Goal: Participate in discussion

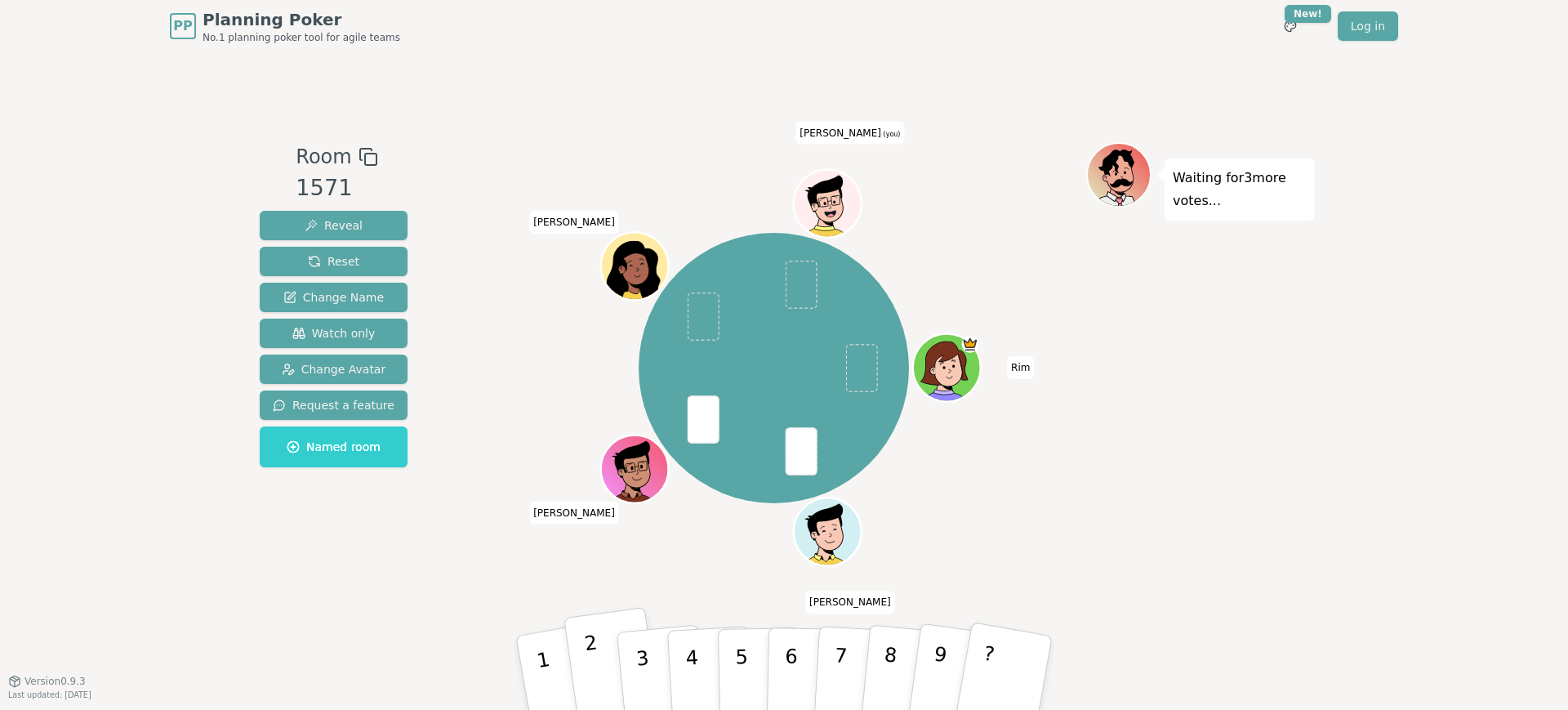
click at [602, 663] on button "2" at bounding box center [612, 673] width 97 height 133
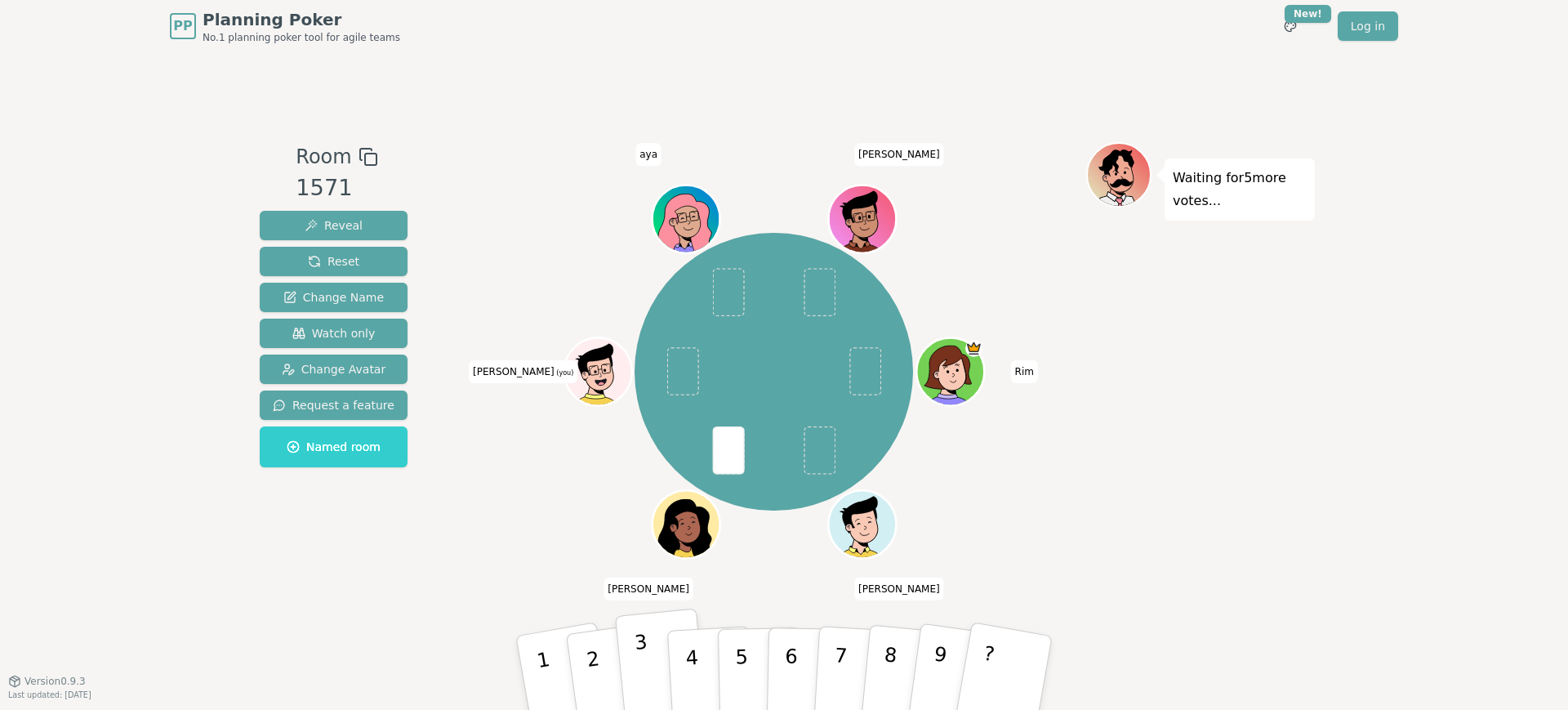
click at [643, 655] on p "3" at bounding box center [644, 674] width 21 height 89
click at [699, 648] on button "4" at bounding box center [711, 673] width 89 height 128
click at [692, 613] on button "4" at bounding box center [711, 673] width 89 height 128
click at [685, 631] on p "4" at bounding box center [693, 673] width 18 height 89
click at [530, 511] on div "Rim [PERSON_NAME] [PERSON_NAME] (you) [PERSON_NAME]" at bounding box center [774, 372] width 625 height 401
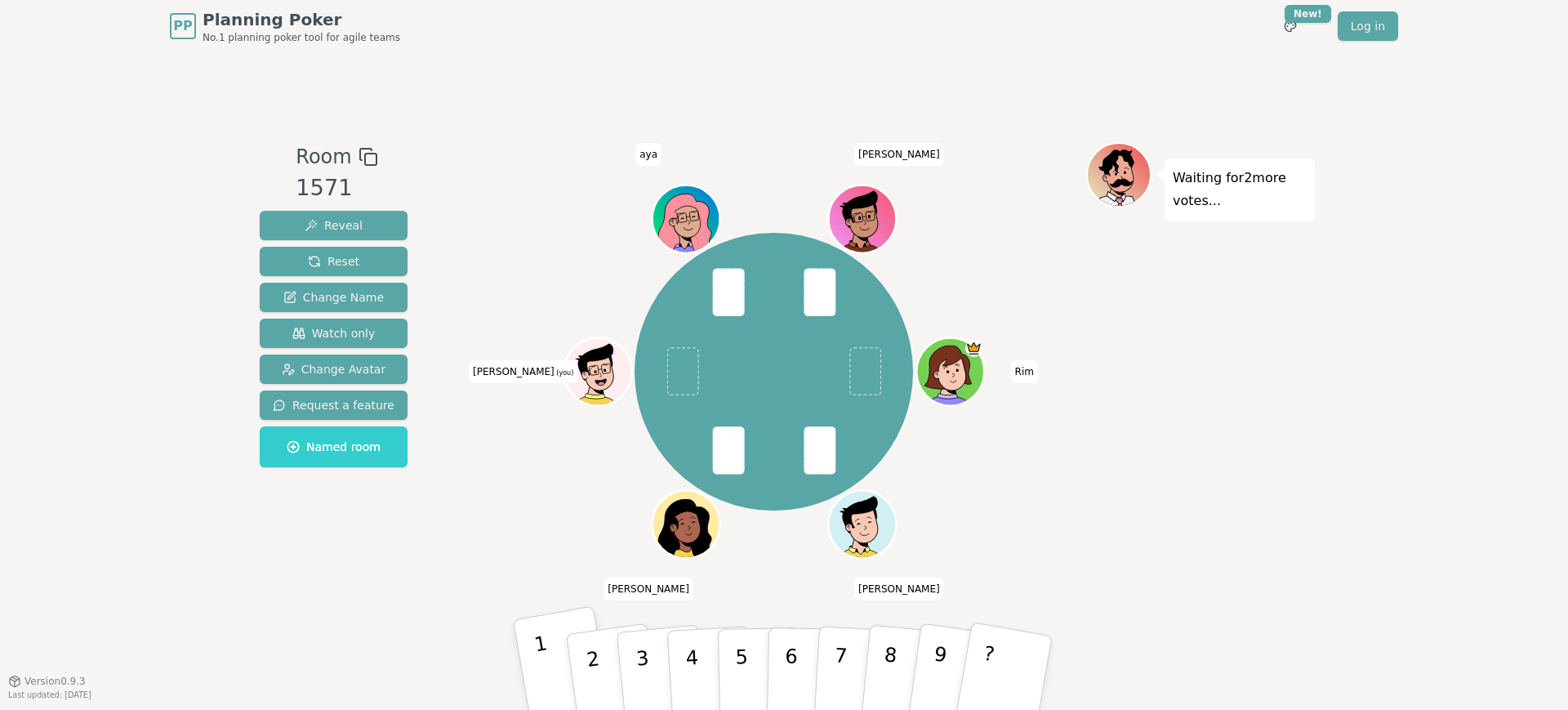
click at [549, 662] on button "1" at bounding box center [564, 673] width 102 height 134
click at [544, 486] on div "Rim [PERSON_NAME] [PERSON_NAME] (you) [PERSON_NAME]" at bounding box center [774, 372] width 625 height 401
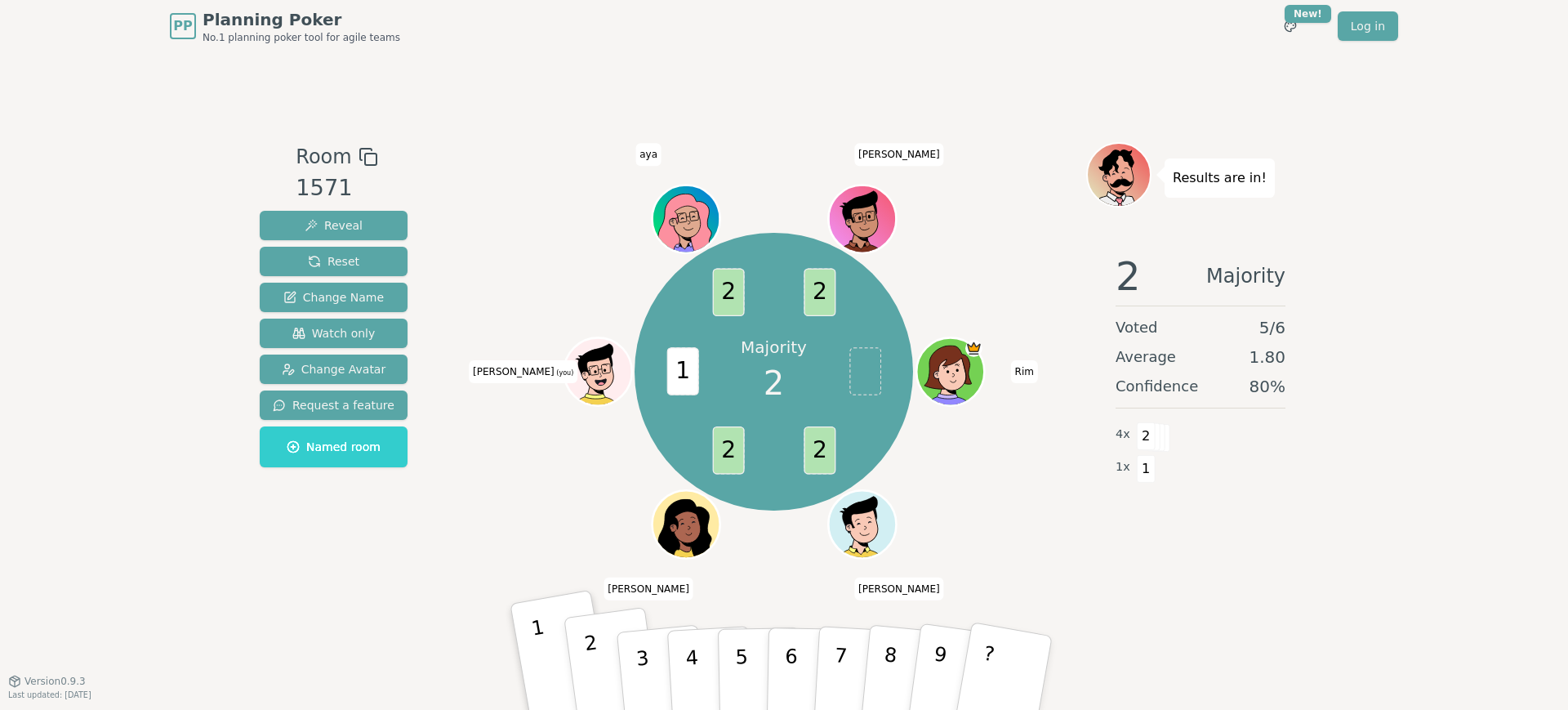
click at [595, 669] on p "2" at bounding box center [595, 674] width 25 height 89
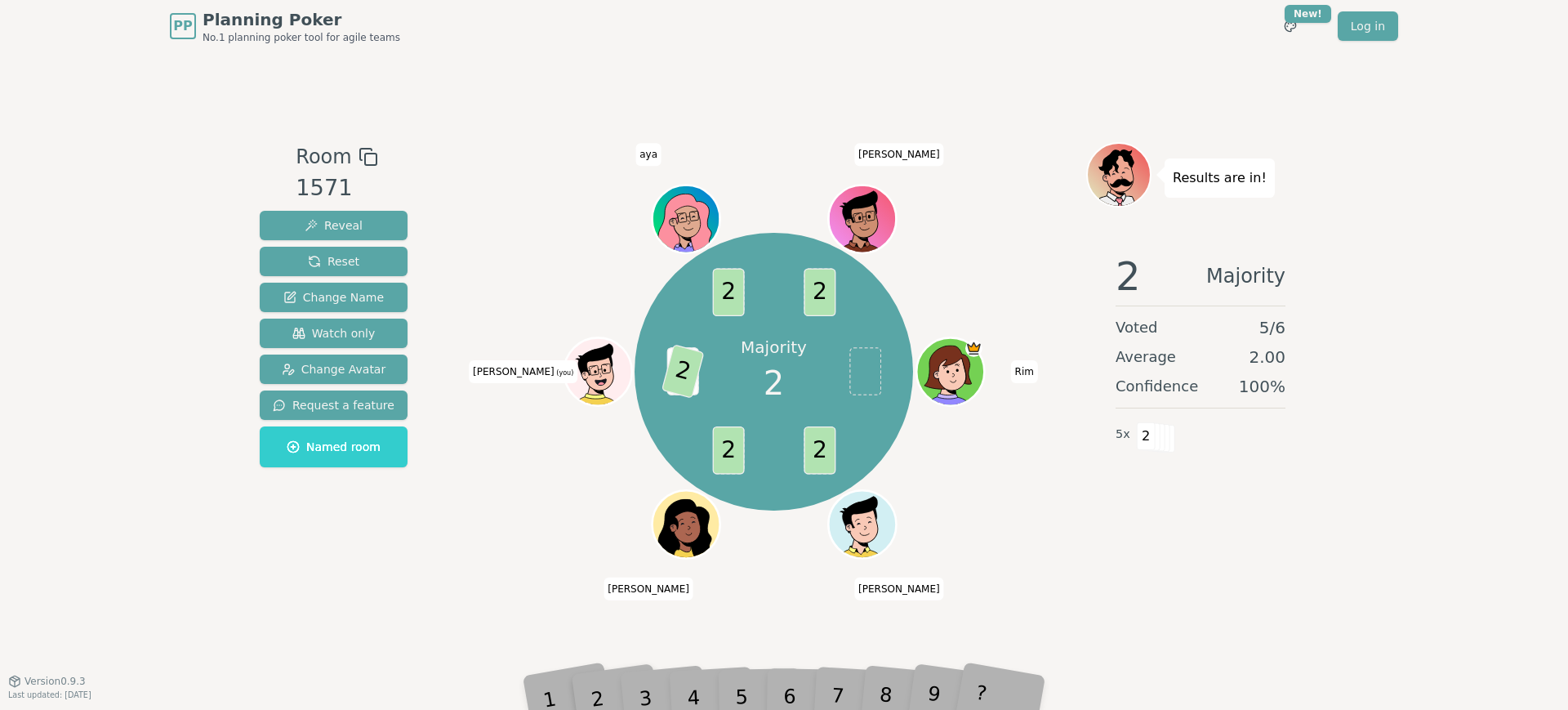
click at [1109, 564] on div "2 Majority Voted 5 / 6 Average 2.00 Confidence 100 % 5 x 2" at bounding box center [1200, 403] width 229 height 327
click at [761, 81] on div "Room 1571 Reveal Reset Change Name Watch only Change Avatar Request a feature N…" at bounding box center [784, 366] width 1062 height 628
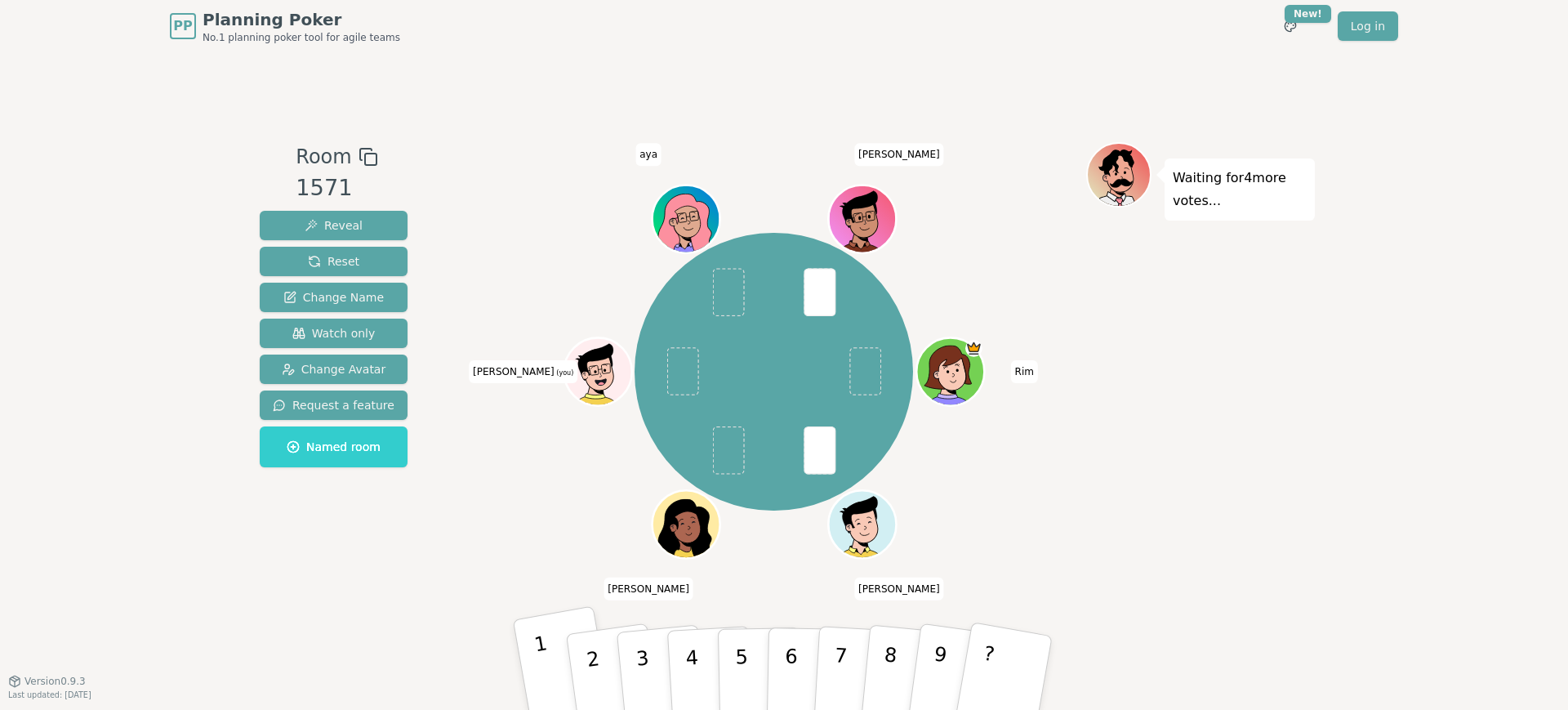
click at [543, 651] on p "1" at bounding box center [546, 675] width 28 height 89
click at [1061, 486] on div "Rim [PERSON_NAME] [PERSON_NAME] (you) [PERSON_NAME]" at bounding box center [774, 372] width 625 height 401
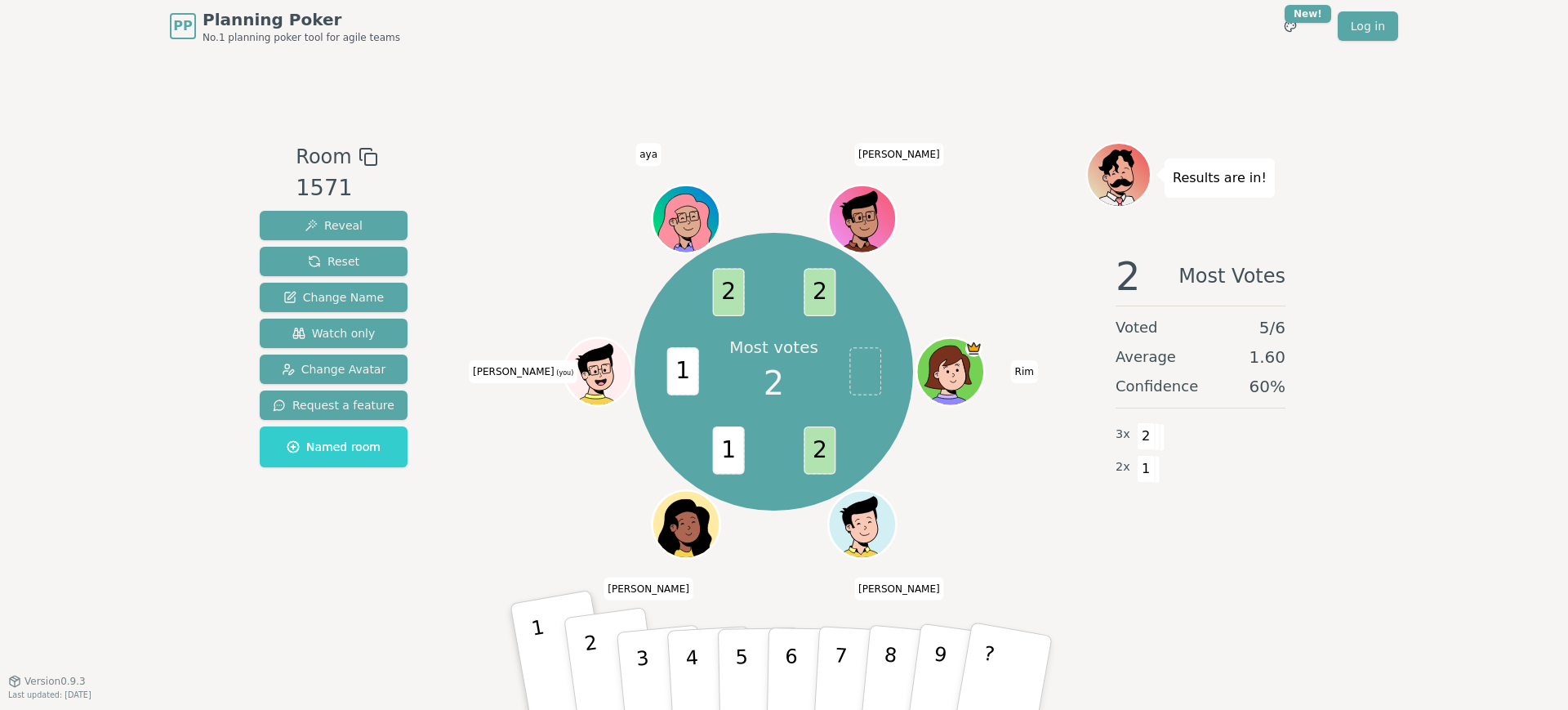
click at [600, 650] on button "2" at bounding box center [612, 673] width 97 height 133
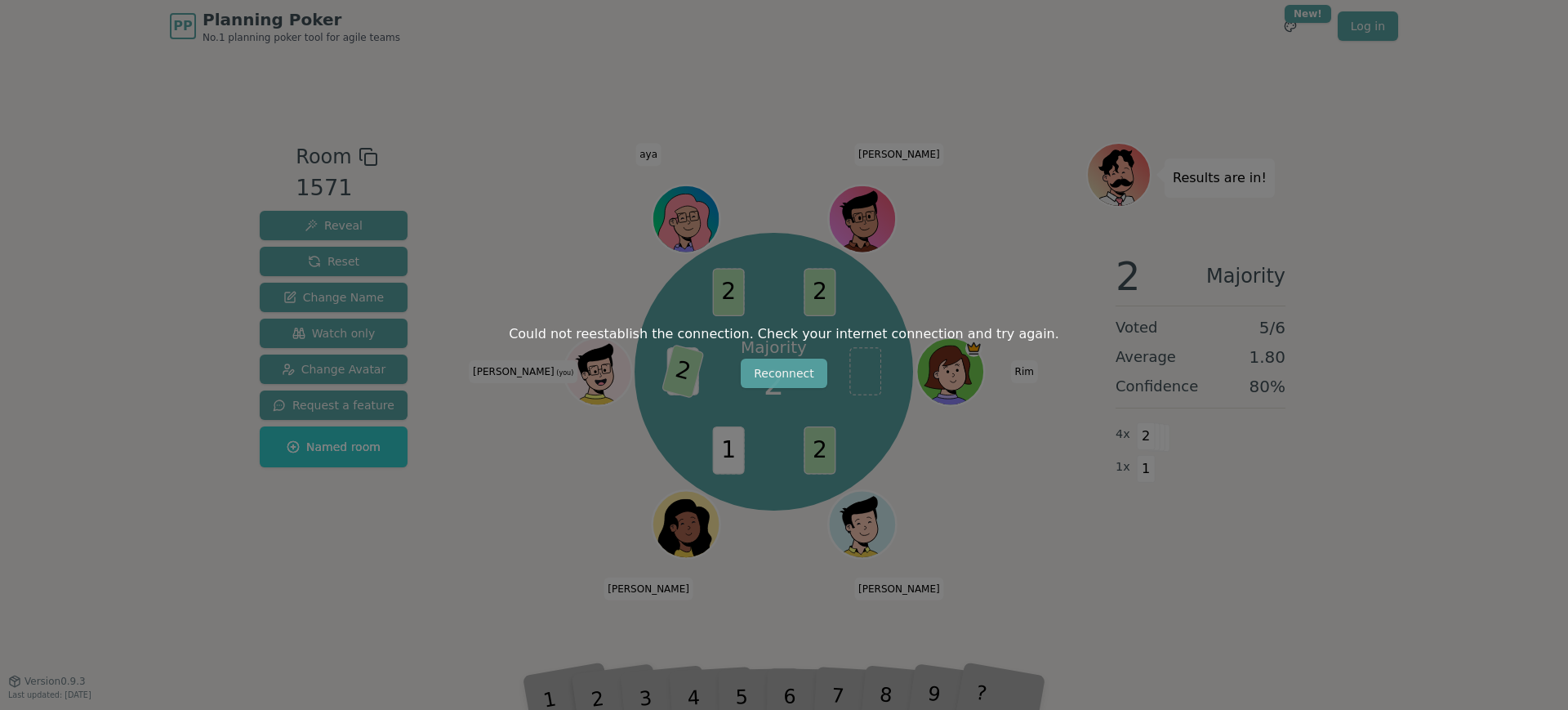
click at [786, 382] on button "Reconnect" at bounding box center [784, 373] width 87 height 30
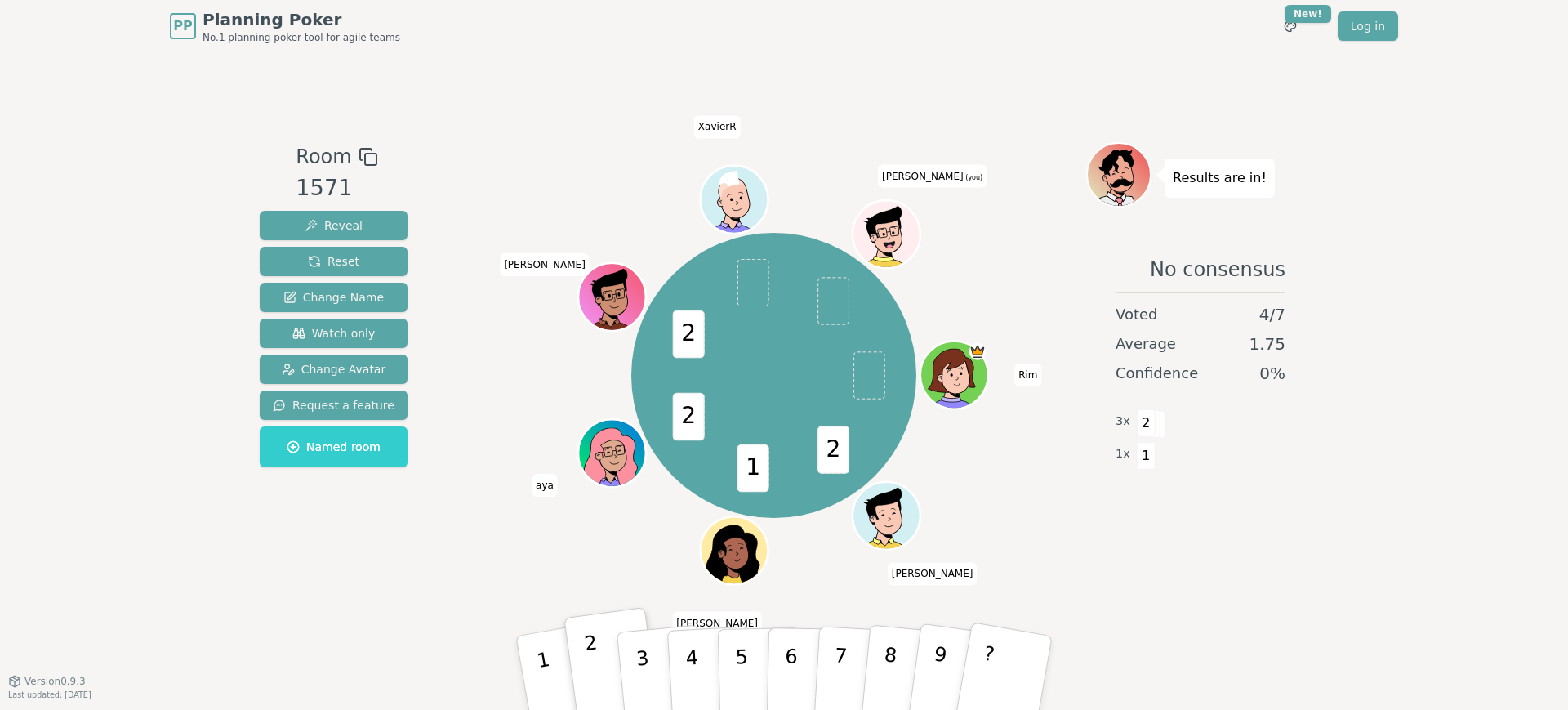
click at [595, 622] on button "2" at bounding box center [612, 673] width 97 height 133
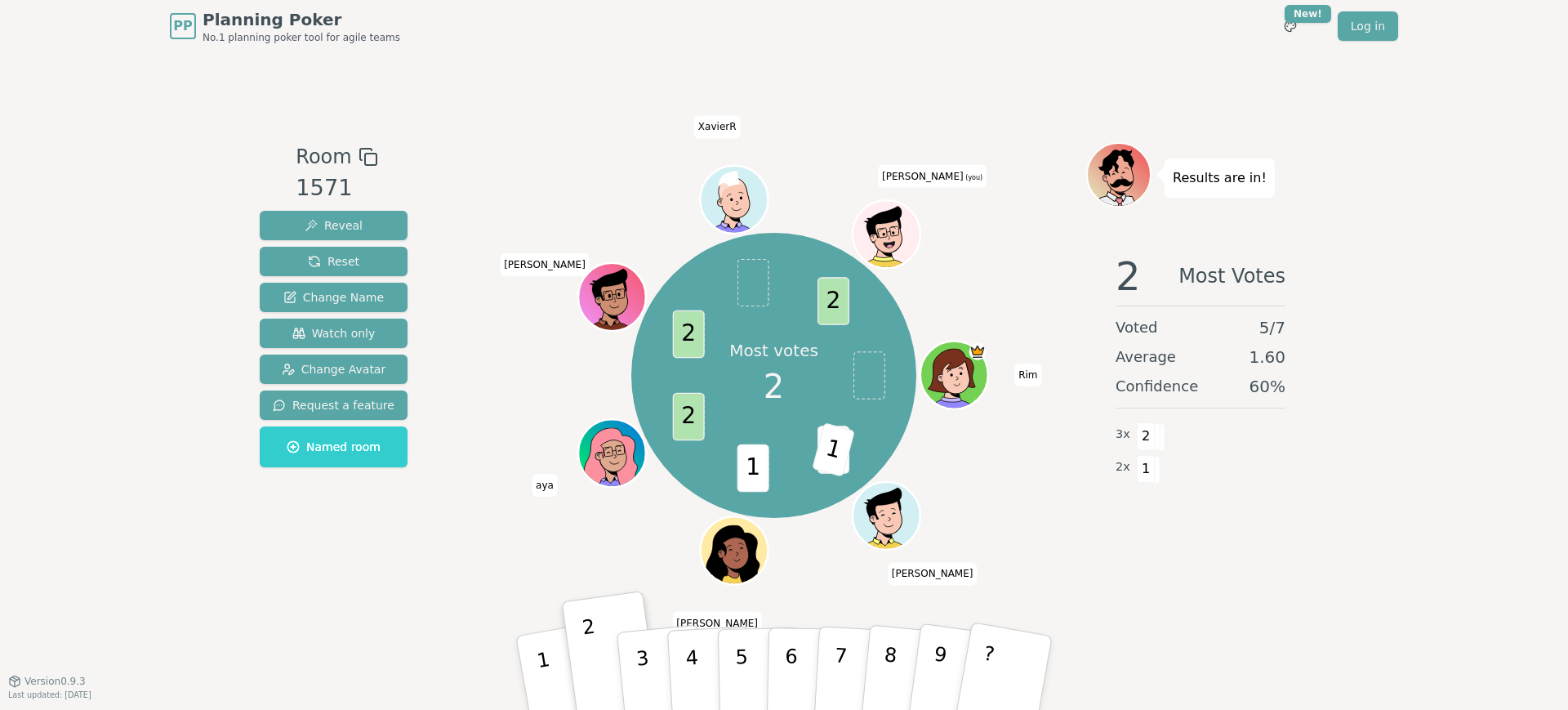
click at [467, 528] on div "Most votes 2 2 1 1 2 2 2 Rim [PERSON_NAME] [PERSON_NAME] aya [PERSON_NAME] (you)" at bounding box center [774, 376] width 625 height 408
click at [1344, 560] on div "PP Planning Poker No.1 planning poker tool for agile teams Toggle theme New! Lo…" at bounding box center [784, 355] width 1568 height 710
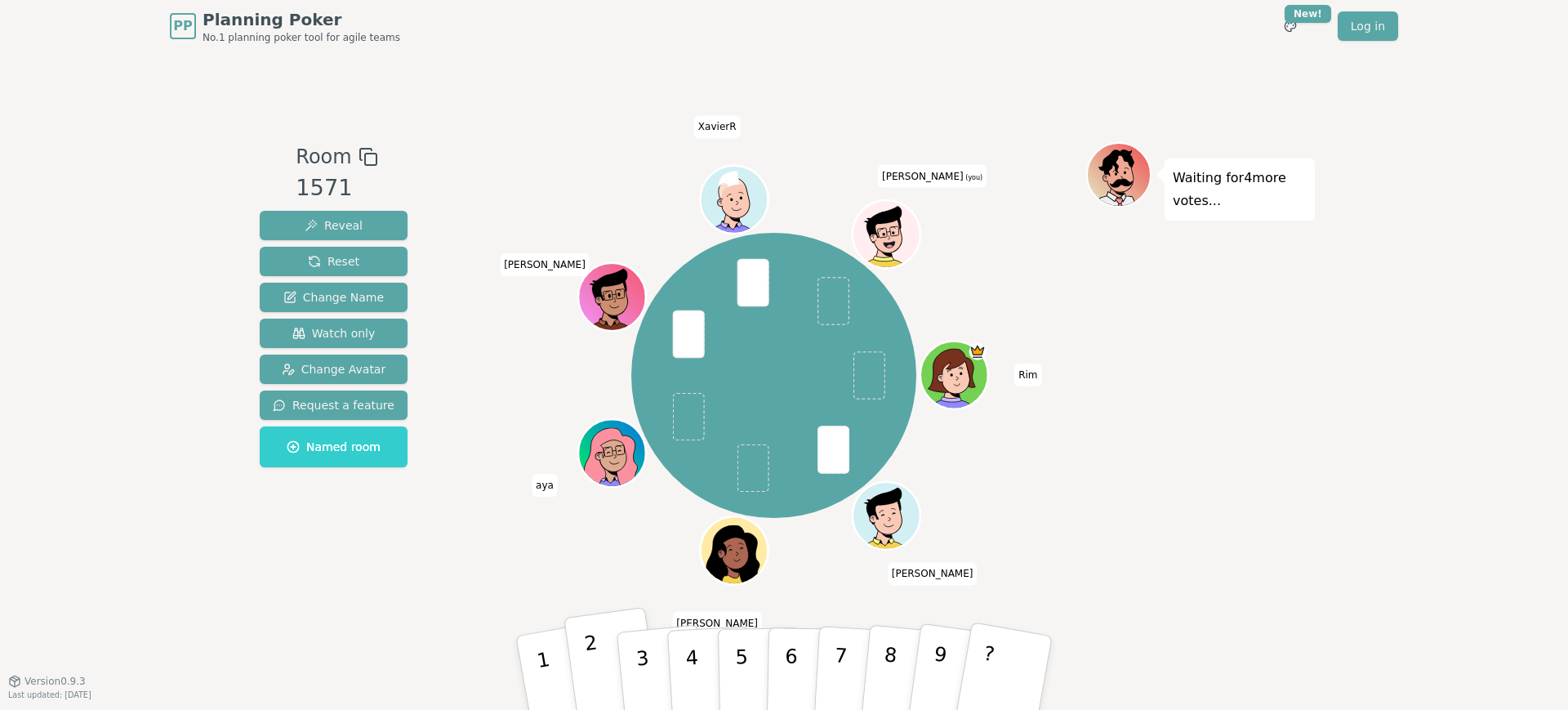
click at [597, 650] on button "2" at bounding box center [612, 673] width 97 height 133
click at [588, 654] on p "2" at bounding box center [595, 674] width 25 height 89
click at [487, 288] on div "Rim [PERSON_NAME] [PERSON_NAME] aya [PERSON_NAME] (you)" at bounding box center [774, 376] width 625 height 408
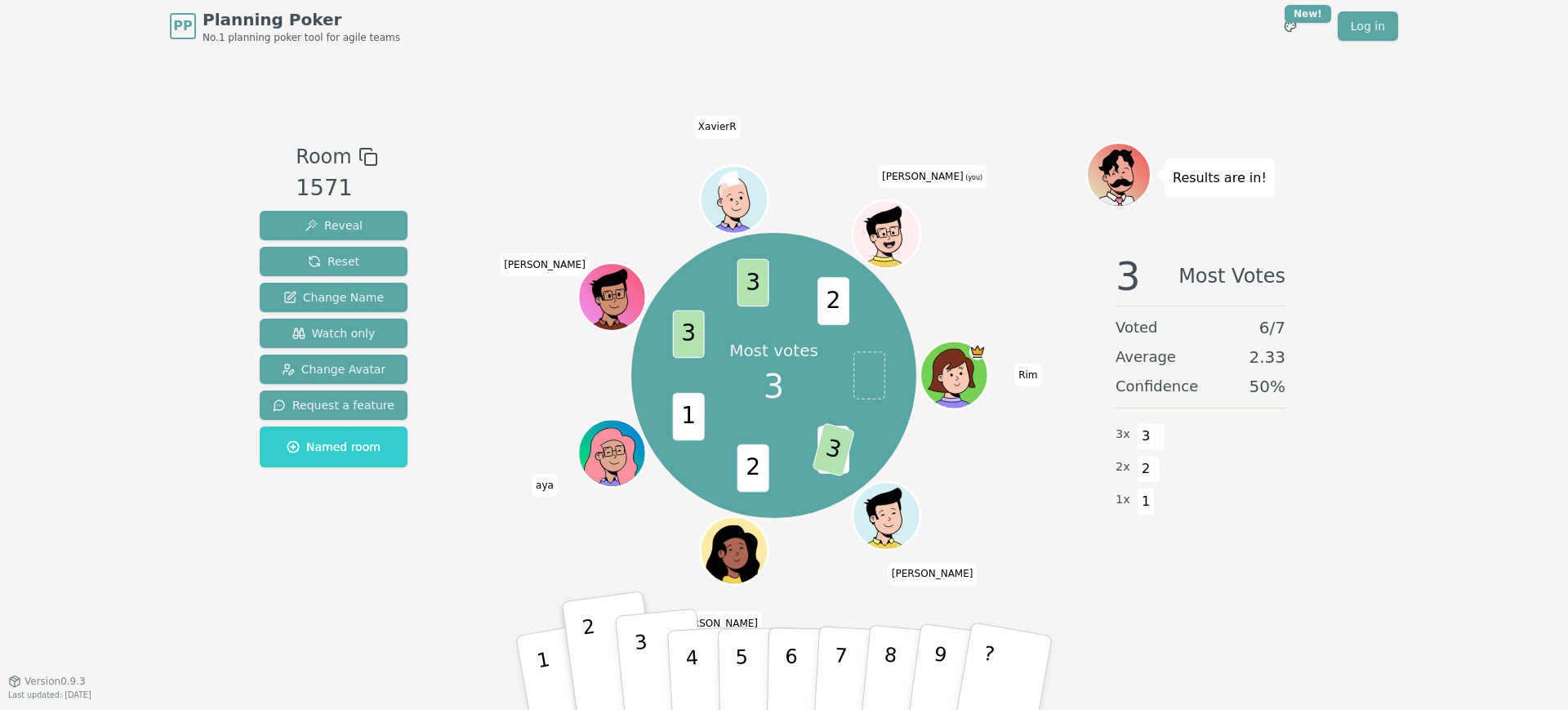
click at [645, 667] on p "3" at bounding box center [644, 674] width 21 height 89
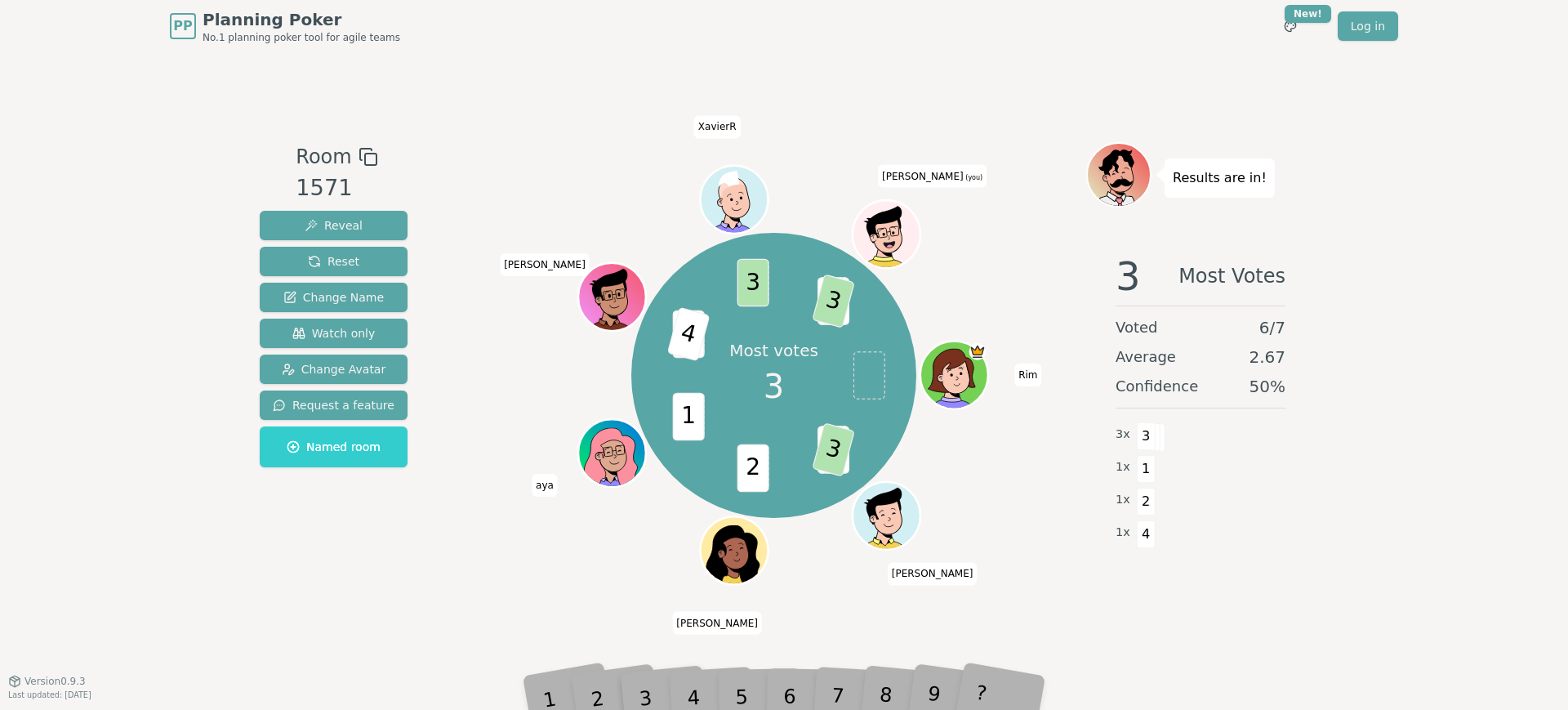
click at [526, 587] on div "Most votes 3 2 3 2 1 3 4 3 2 3 Rim [PERSON_NAME] [PERSON_NAME] aya [PERSON_NAME…" at bounding box center [774, 366] width 625 height 449
